Goal: Transaction & Acquisition: Purchase product/service

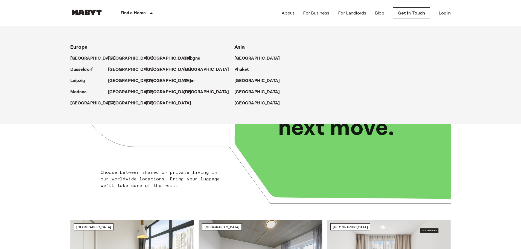
click at [139, 16] on p "Find a Home" at bounding box center [133, 13] width 25 height 7
click at [241, 90] on p "[GEOGRAPHIC_DATA]" at bounding box center [258, 92] width 46 height 7
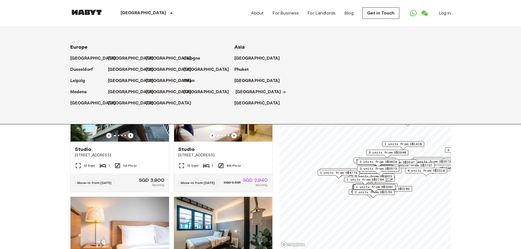
click at [239, 91] on p "[GEOGRAPHIC_DATA]" at bounding box center [258, 92] width 46 height 7
click at [142, 15] on div "[GEOGRAPHIC_DATA]" at bounding box center [147, 13] width 89 height 26
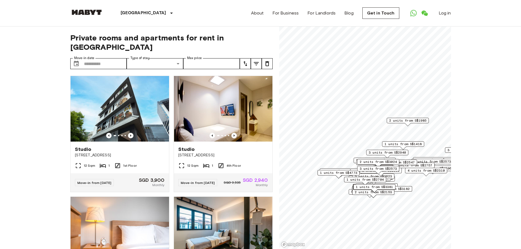
click at [168, 13] on icon at bounding box center [171, 13] width 7 height 7
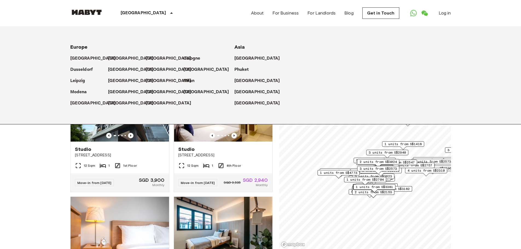
click at [168, 13] on icon at bounding box center [171, 13] width 7 height 7
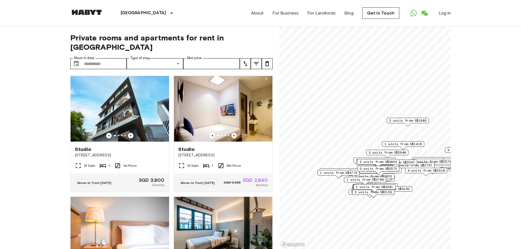
click at [249, 58] on button "tune" at bounding box center [245, 63] width 11 height 11
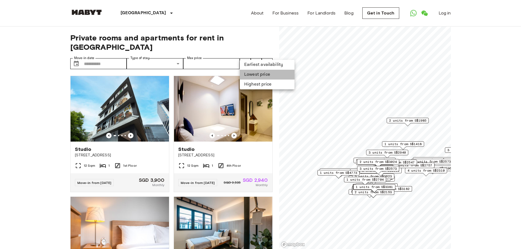
click at [257, 75] on li "Lowest price" at bounding box center [267, 75] width 55 height 10
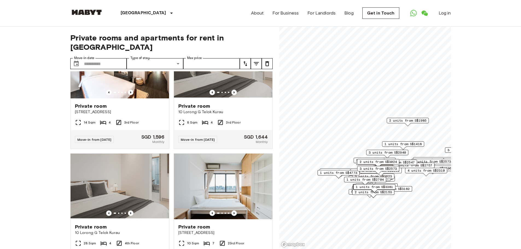
scroll to position [109, 0]
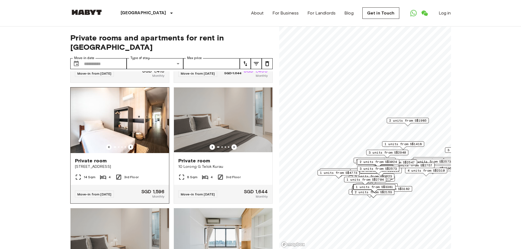
click at [137, 129] on img at bounding box center [120, 120] width 98 height 66
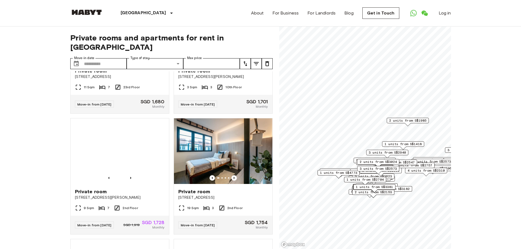
scroll to position [437, 0]
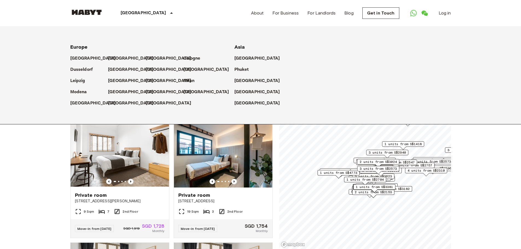
click at [40, 116] on div "Europe Amsterdam Berlin Brussels Cologne Dusseldorf Frankfurt Graz Hamburg Leip…" at bounding box center [260, 75] width 521 height 98
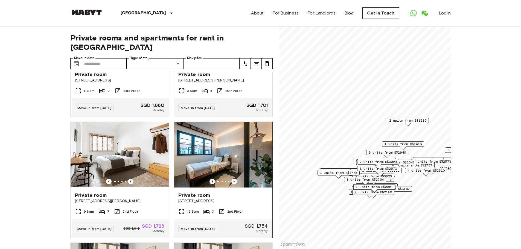
click at [199, 152] on img at bounding box center [223, 155] width 98 height 66
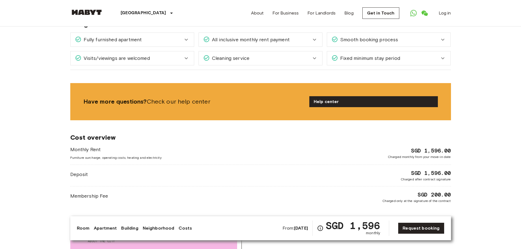
scroll to position [492, 0]
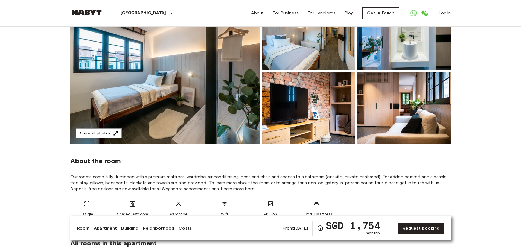
scroll to position [82, 0]
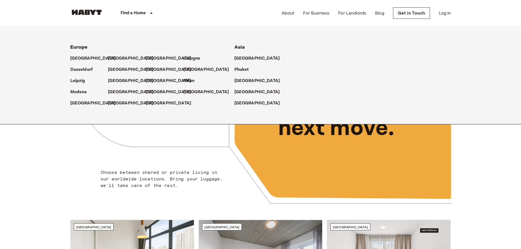
click at [141, 7] on div "Find a Home" at bounding box center [137, 13] width 69 height 26
click at [238, 92] on p "[GEOGRAPHIC_DATA]" at bounding box center [258, 92] width 46 height 7
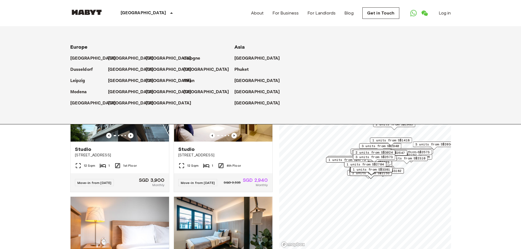
click at [168, 14] on icon at bounding box center [171, 13] width 7 height 7
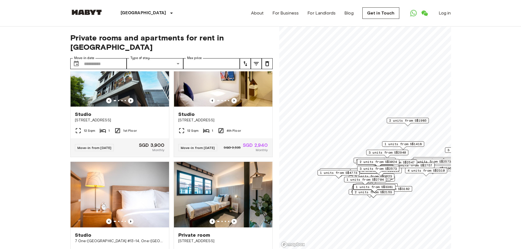
scroll to position [27, 0]
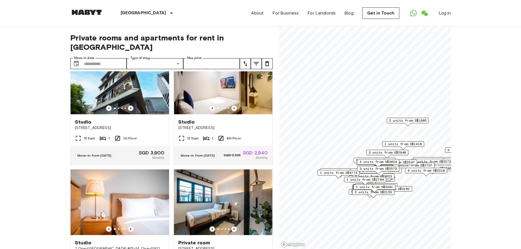
click at [250, 58] on button "tune" at bounding box center [245, 63] width 11 height 11
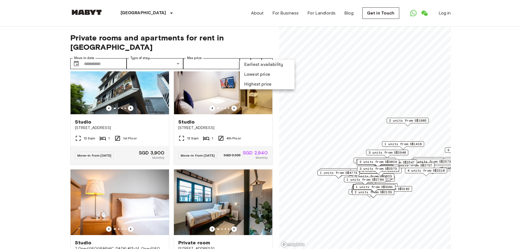
click at [253, 75] on li "Lowest price" at bounding box center [267, 75] width 55 height 10
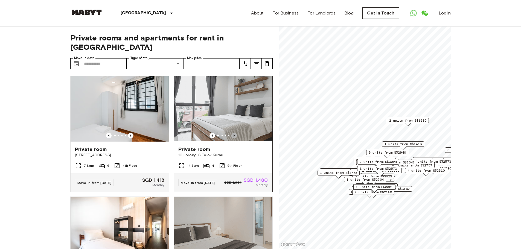
click at [231, 133] on icon "Previous image" at bounding box center [233, 135] width 5 height 5
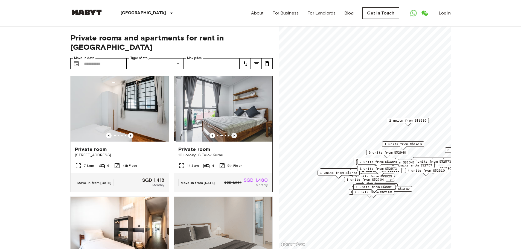
click at [231, 133] on icon "Previous image" at bounding box center [233, 135] width 5 height 5
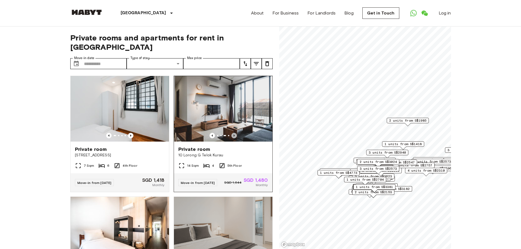
click at [231, 133] on icon "Previous image" at bounding box center [233, 135] width 5 height 5
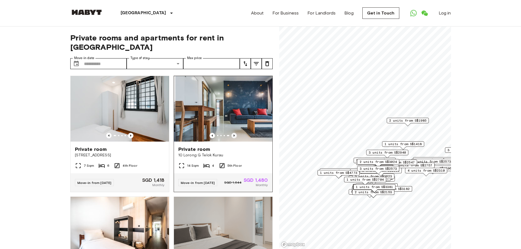
click at [231, 133] on icon "Previous image" at bounding box center [233, 135] width 5 height 5
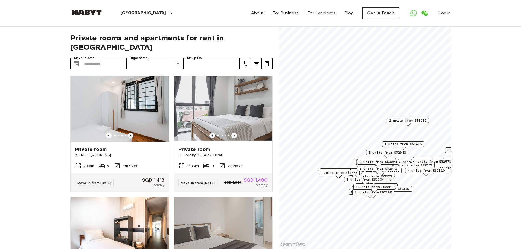
click at [259, 58] on button "tune" at bounding box center [256, 63] width 11 height 11
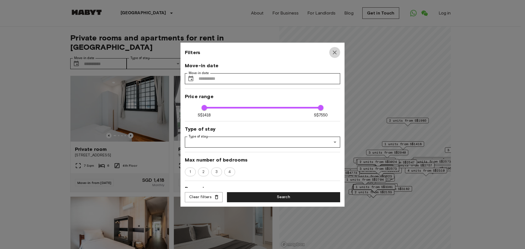
click at [335, 53] on icon "button" at bounding box center [334, 52] width 7 height 7
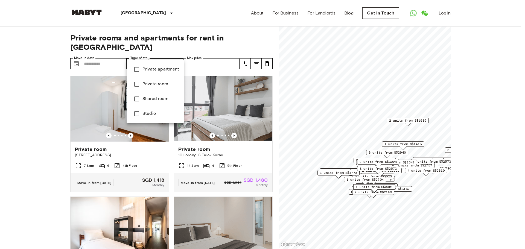
click at [180, 55] on div at bounding box center [262, 124] width 525 height 249
click at [253, 55] on div at bounding box center [262, 124] width 525 height 249
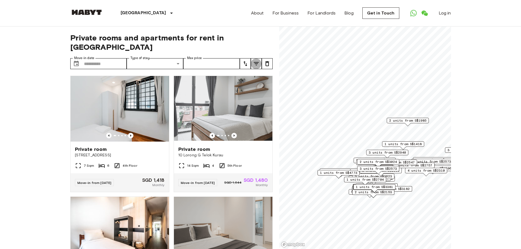
click at [253, 60] on icon "tune" at bounding box center [256, 63] width 7 height 7
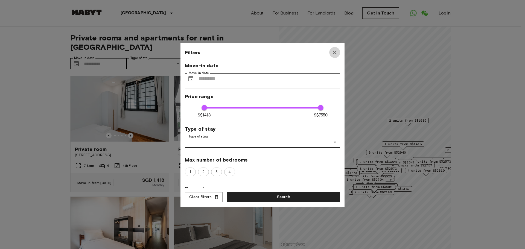
click at [336, 51] on icon "button" at bounding box center [334, 52] width 7 height 7
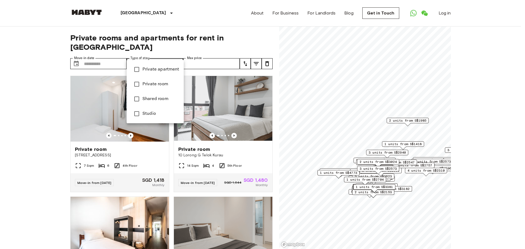
drag, startPoint x: 27, startPoint y: 57, endPoint x: 39, endPoint y: 56, distance: 11.2
click at [27, 57] on div at bounding box center [262, 124] width 525 height 249
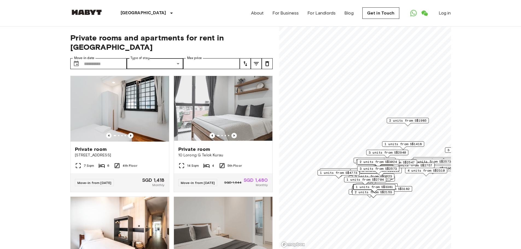
click at [247, 60] on icon "tune" at bounding box center [245, 63] width 7 height 7
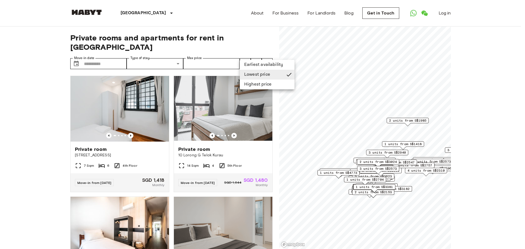
click at [249, 64] on li "Earliest availability" at bounding box center [267, 65] width 55 height 10
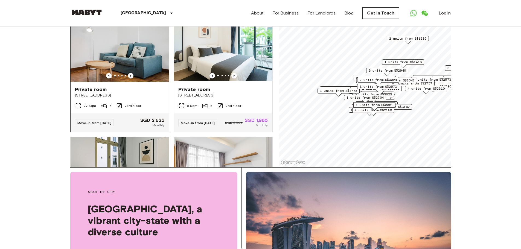
scroll to position [328, 0]
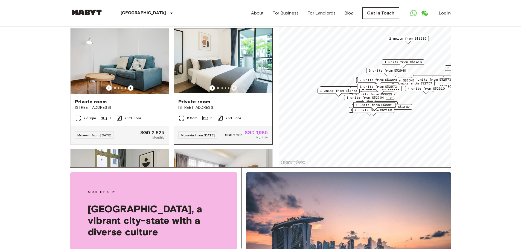
click at [231, 91] on icon "Previous image" at bounding box center [233, 87] width 5 height 5
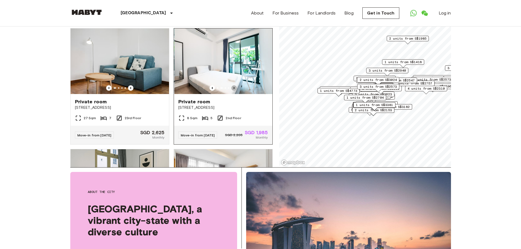
click at [231, 91] on icon "Previous image" at bounding box center [233, 87] width 5 height 5
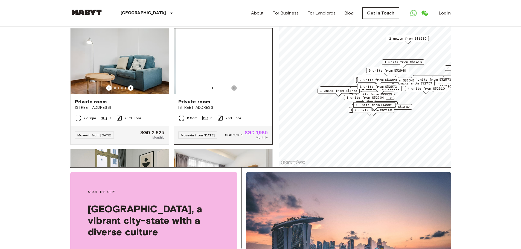
click at [231, 91] on icon "Previous image" at bounding box center [233, 87] width 5 height 5
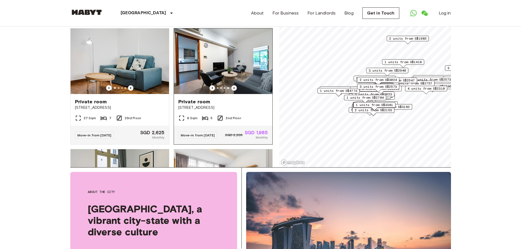
click at [227, 89] on img at bounding box center [223, 61] width 98 height 66
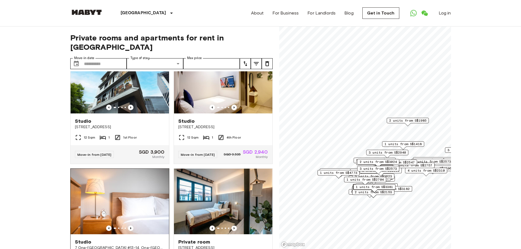
scroll to position [27, 0]
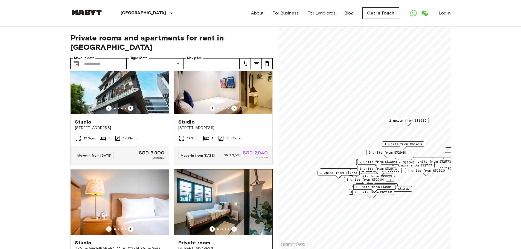
click at [208, 181] on img at bounding box center [223, 202] width 98 height 66
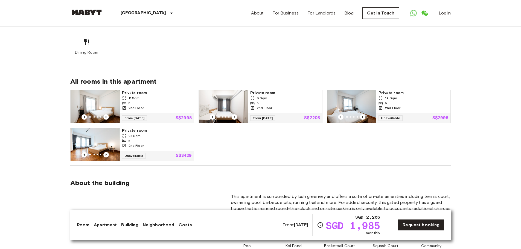
scroll to position [355, 0]
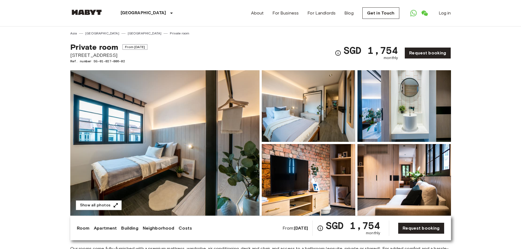
click at [291, 139] on img at bounding box center [308, 106] width 93 height 72
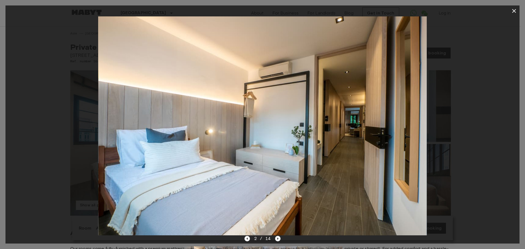
click at [494, 127] on div at bounding box center [262, 125] width 514 height 219
click at [517, 12] on icon "button" at bounding box center [513, 11] width 7 height 7
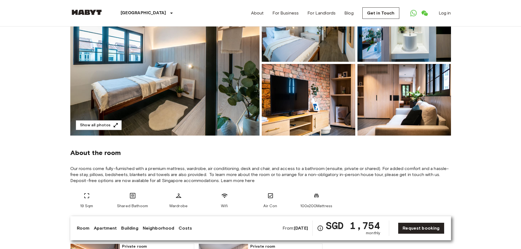
scroll to position [55, 0]
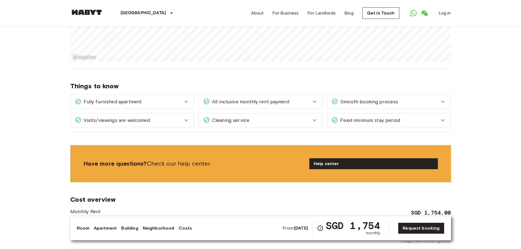
scroll to position [437, 0]
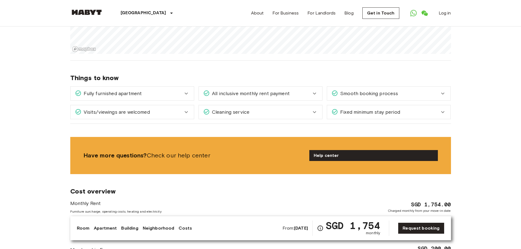
click at [233, 93] on span "All inclusive monthly rent payment" at bounding box center [250, 93] width 80 height 7
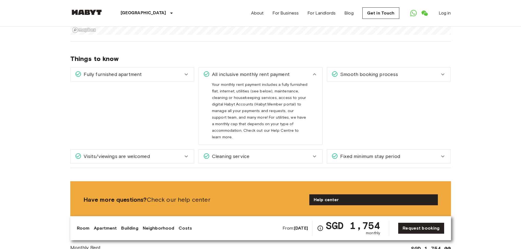
scroll to position [465, 0]
